Goal: Navigation & Orientation: Find specific page/section

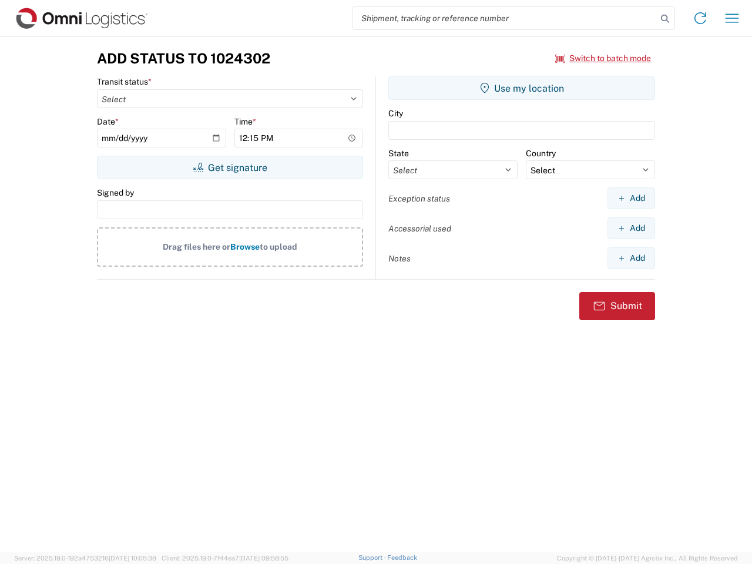
click at [505, 18] on input "search" at bounding box center [504, 18] width 304 height 22
click at [665, 19] on icon at bounding box center [665, 19] width 16 height 16
click at [700, 18] on icon at bounding box center [700, 18] width 19 height 19
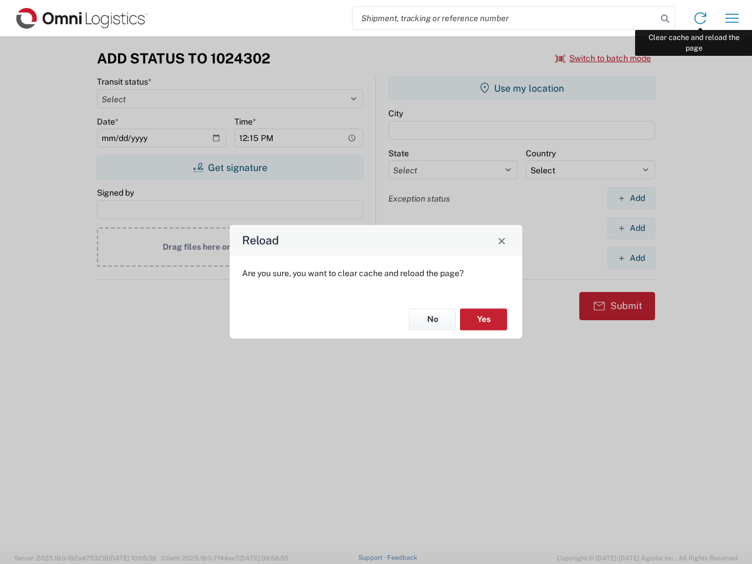
click at [732, 18] on div "Reload Are you sure, you want to clear cache and reload the page? No Yes" at bounding box center [376, 282] width 752 height 564
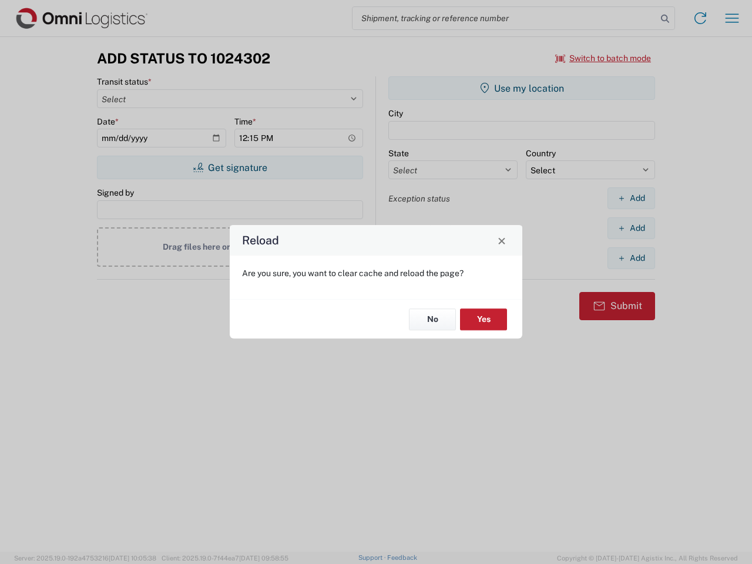
click at [603, 58] on div "Reload Are you sure, you want to clear cache and reload the page? No Yes" at bounding box center [376, 282] width 752 height 564
click at [230, 167] on div "Reload Are you sure, you want to clear cache and reload the page? No Yes" at bounding box center [376, 282] width 752 height 564
click at [522, 88] on div "Reload Are you sure, you want to clear cache and reload the page? No Yes" at bounding box center [376, 282] width 752 height 564
click at [631, 198] on div "Reload Are you sure, you want to clear cache and reload the page? No Yes" at bounding box center [376, 282] width 752 height 564
click at [631, 228] on div "Reload Are you sure, you want to clear cache and reload the page? No Yes" at bounding box center [376, 282] width 752 height 564
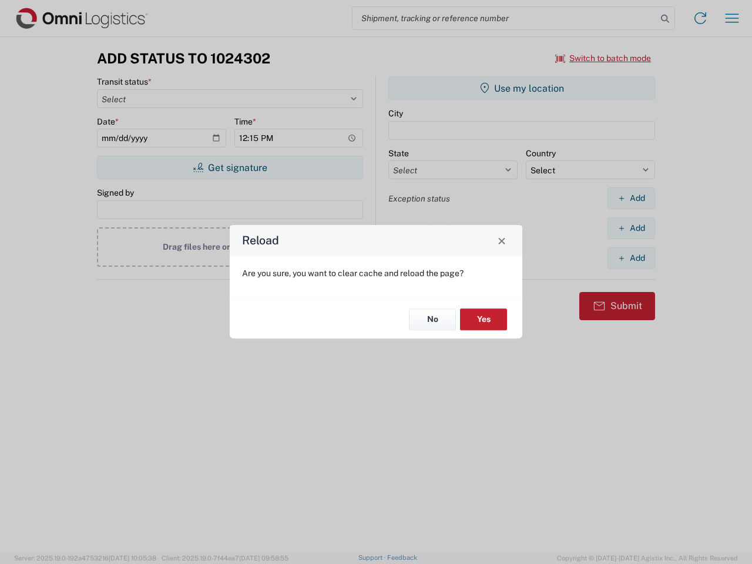
click at [631, 258] on div "Reload Are you sure, you want to clear cache and reload the page? No Yes" at bounding box center [376, 282] width 752 height 564
